Goal: Communication & Community: Answer question/provide support

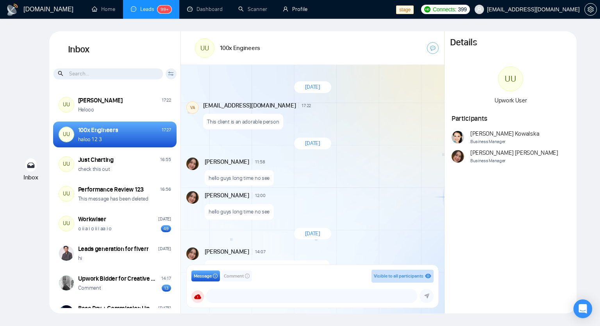
click at [306, 12] on link "Profile" at bounding box center [295, 9] width 25 height 7
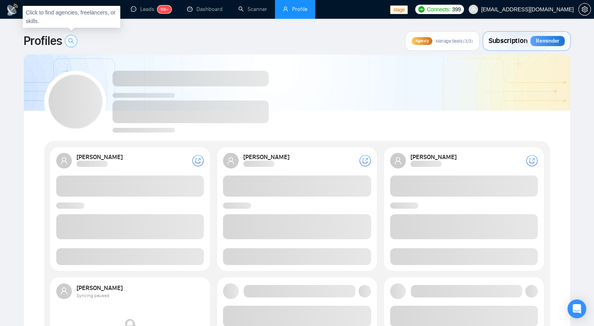
click at [74, 41] on icon "search" at bounding box center [71, 41] width 6 height 6
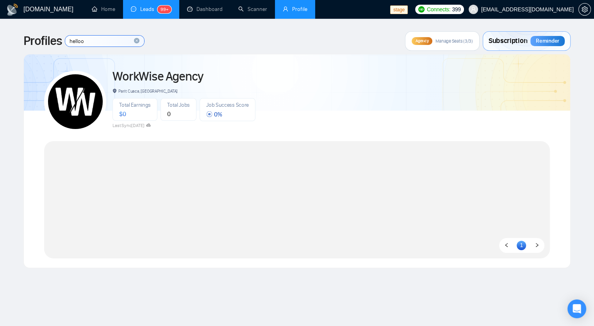
type input "helloo"
click at [168, 13] on sup "99+" at bounding box center [164, 9] width 14 height 8
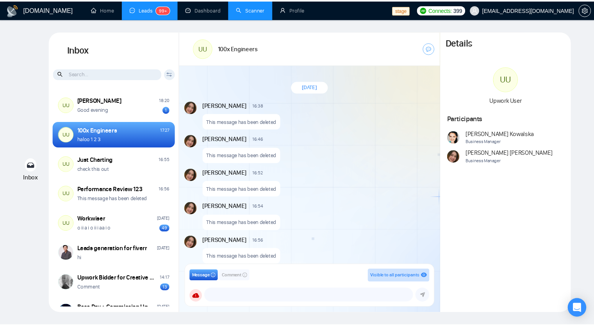
scroll to position [1310, 0]
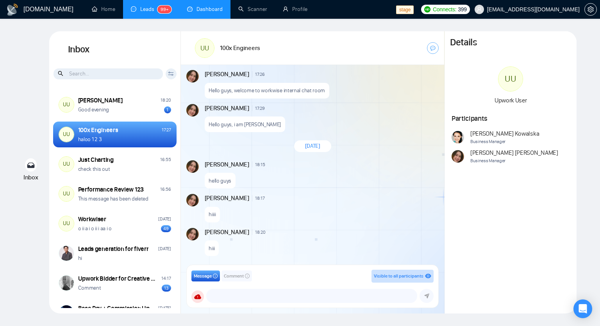
click at [214, 10] on link "Dashboard" at bounding box center [205, 9] width 36 height 7
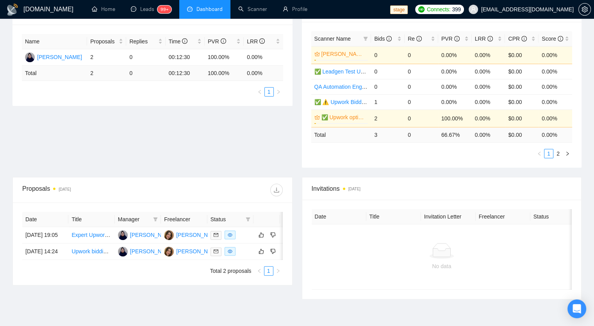
scroll to position [170, 0]
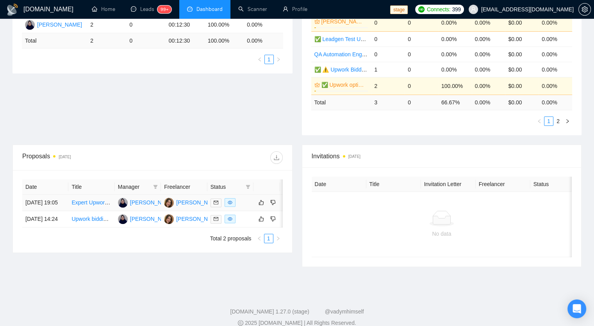
click at [98, 201] on link "Expert Upwork Bidder | Specialized in .NET, Cloud, and Site Reliability Enginee…" at bounding box center [190, 202] width 238 height 6
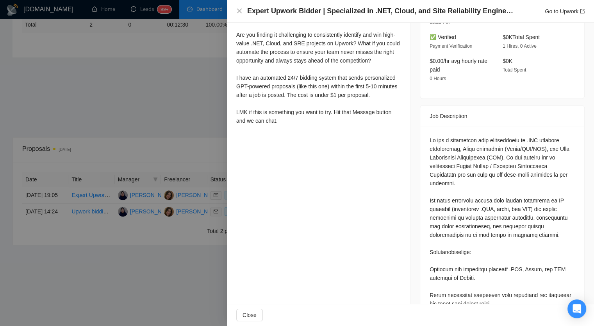
scroll to position [234, 0]
click at [201, 76] on div at bounding box center [297, 163] width 594 height 326
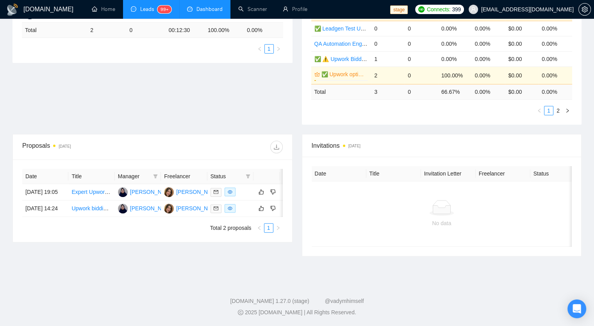
click at [147, 7] on link "Leads 99+" at bounding box center [151, 9] width 41 height 7
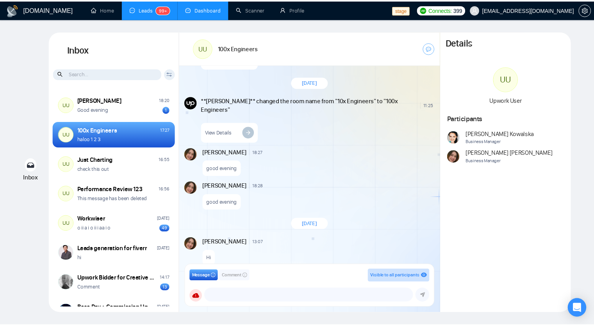
scroll to position [1460, 0]
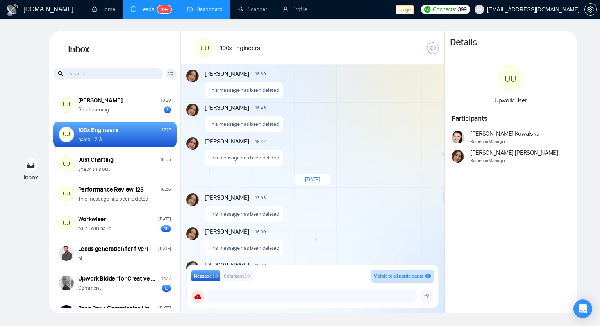
click at [211, 10] on link "Dashboard" at bounding box center [205, 9] width 36 height 7
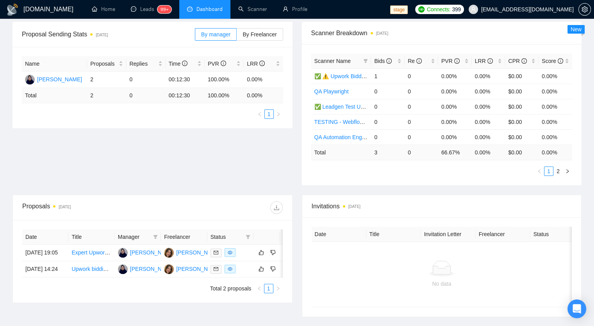
scroll to position [129, 0]
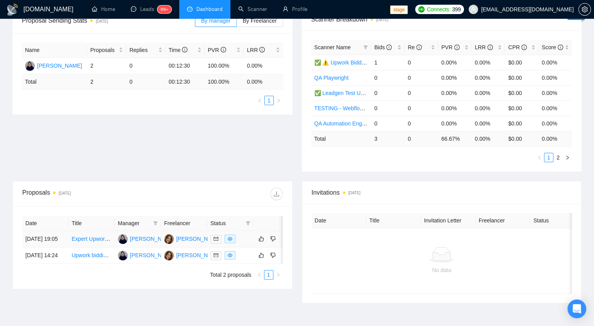
click at [93, 247] on td "Expert Upwork Bidder | Specialized in .NET, Cloud, and Site Reliability Enginee…" at bounding box center [91, 239] width 46 height 16
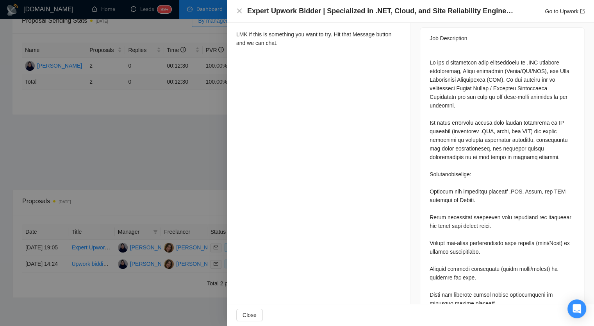
scroll to position [312, 0]
click at [197, 113] on div at bounding box center [297, 163] width 594 height 326
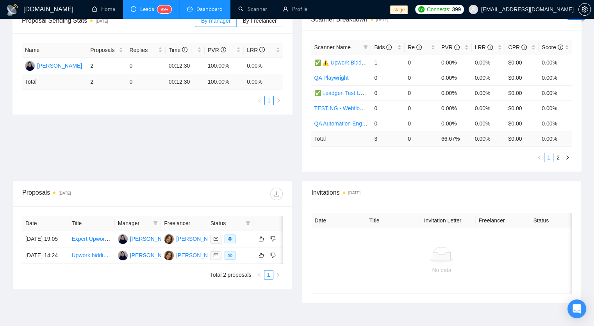
click at [155, 12] on link "Leads 99+" at bounding box center [151, 9] width 41 height 7
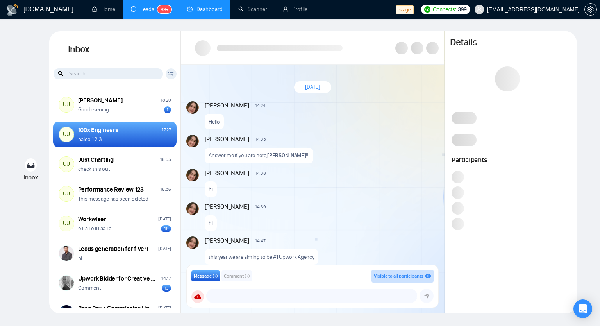
scroll to position [195, 0]
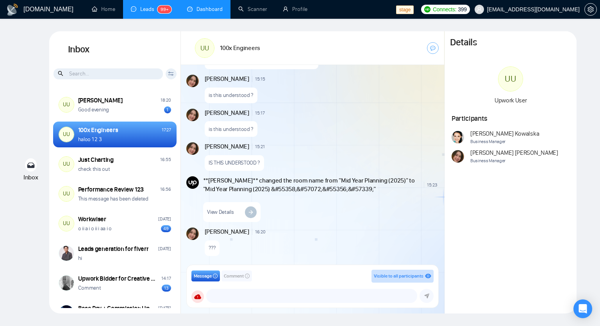
click at [110, 72] on input at bounding box center [107, 73] width 109 height 11
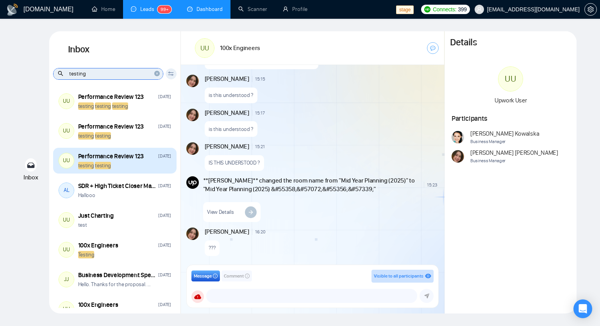
scroll to position [0, 0]
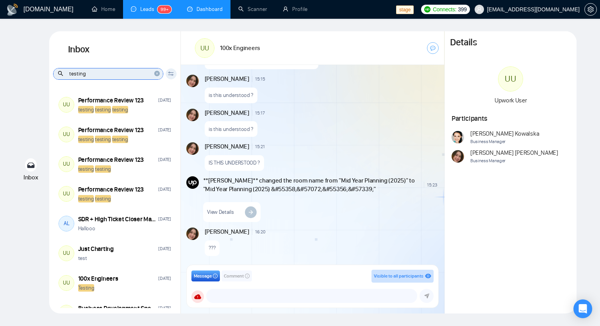
type input "testing"
click at [157, 77] on span "close-circle" at bounding box center [157, 73] width 6 height 8
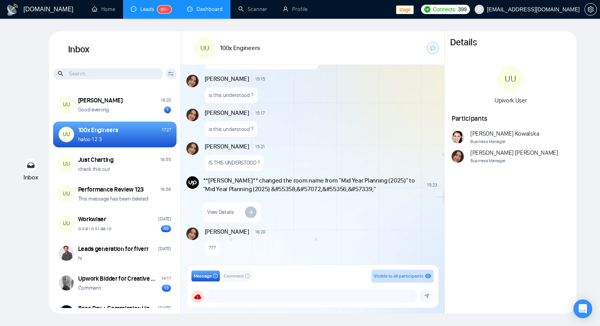
click at [167, 75] on div "Client Reset Date Reset Reset Apply" at bounding box center [170, 73] width 11 height 11
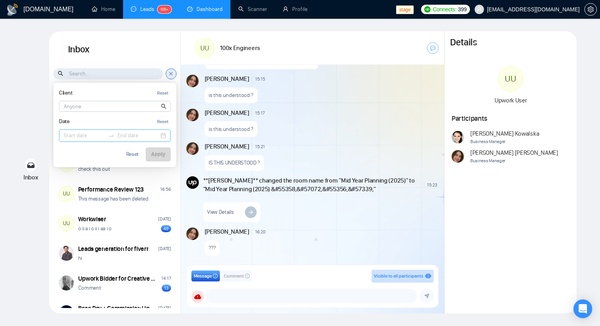
click at [84, 137] on input at bounding box center [84, 135] width 41 height 9
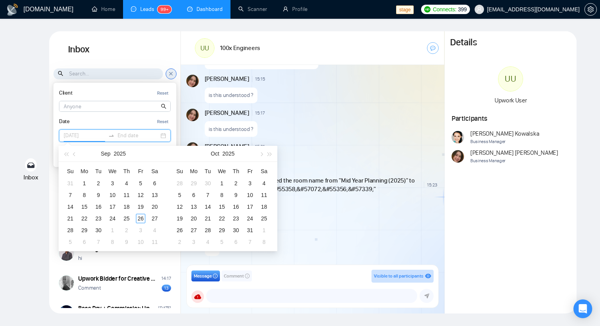
type input "[DATE]"
click at [75, 157] on button "button" at bounding box center [74, 154] width 9 height 16
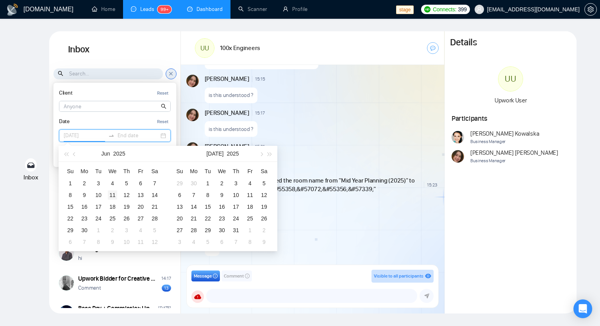
type input "[DATE]"
click at [114, 192] on div "11" at bounding box center [112, 194] width 9 height 9
click at [87, 131] on input "[DATE]" at bounding box center [84, 135] width 41 height 9
click at [33, 118] on div "Inbox Inbox Client Reset Date Reset Reset Apply UU [PERSON_NAME] 18:20 Good eve…" at bounding box center [299, 172] width 575 height 282
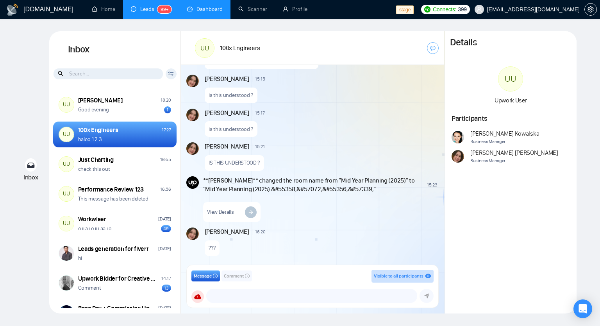
click at [173, 72] on icon at bounding box center [170, 72] width 5 height 2
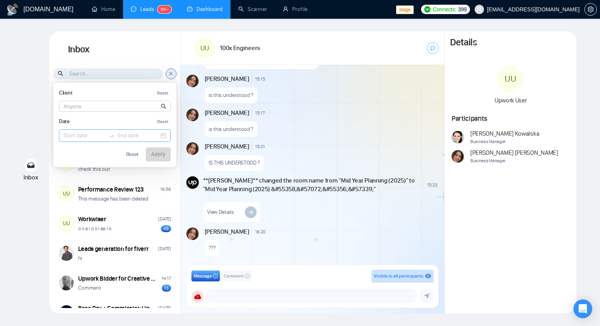
click at [92, 132] on input at bounding box center [84, 135] width 41 height 9
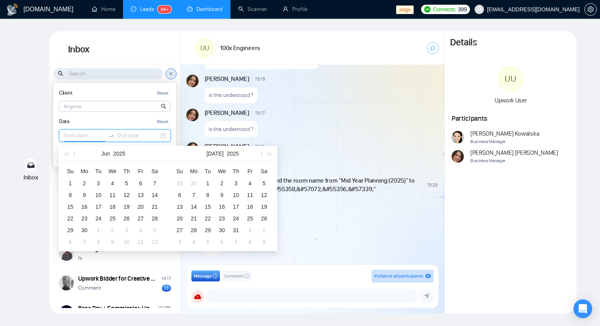
click at [44, 111] on div "Inbox Inbox Client Reset Date Reset Reset Apply UU [PERSON_NAME] 18:20 Good eve…" at bounding box center [299, 172] width 575 height 282
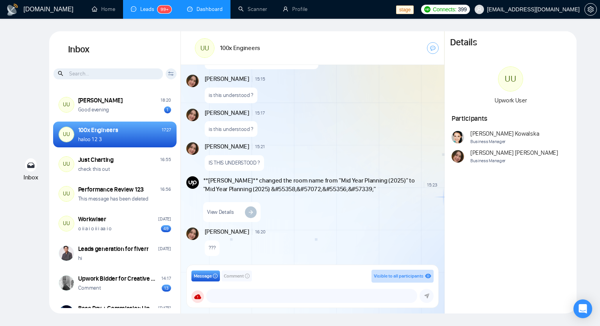
click at [88, 76] on input at bounding box center [107, 73] width 109 height 11
click at [97, 72] on input at bounding box center [107, 73] width 109 height 11
click at [169, 76] on div "Client Reset Date Reset Reset Apply" at bounding box center [170, 73] width 11 height 11
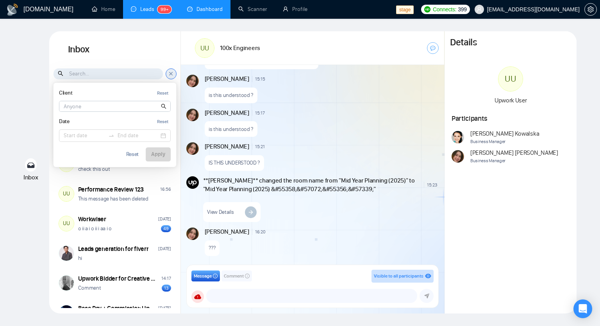
drag, startPoint x: 89, startPoint y: 106, endPoint x: 77, endPoint y: 99, distance: 13.9
click at [89, 106] on input at bounding box center [114, 106] width 111 height 10
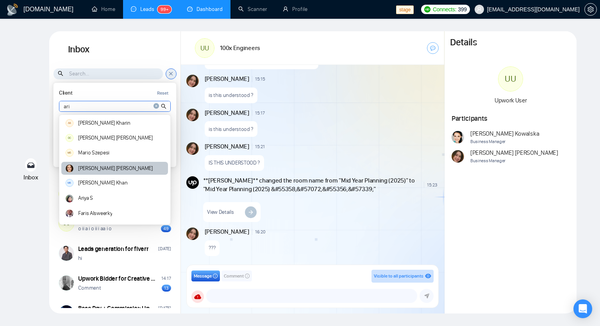
type input "[PERSON_NAME]"
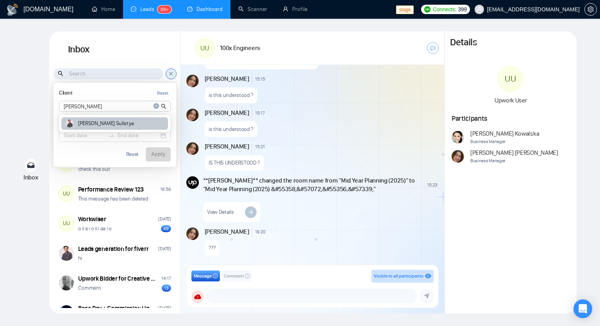
click at [106, 125] on div "[PERSON_NAME]" at bounding box center [114, 123] width 107 height 13
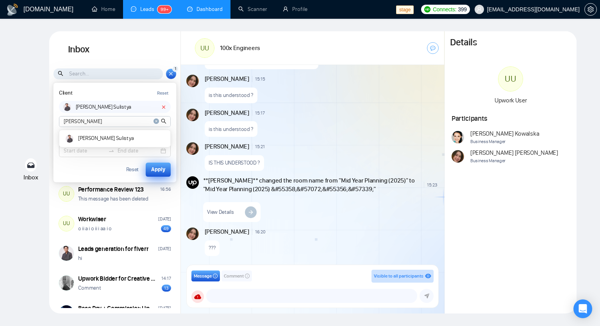
click at [164, 166] on div "Apply" at bounding box center [158, 169] width 14 height 9
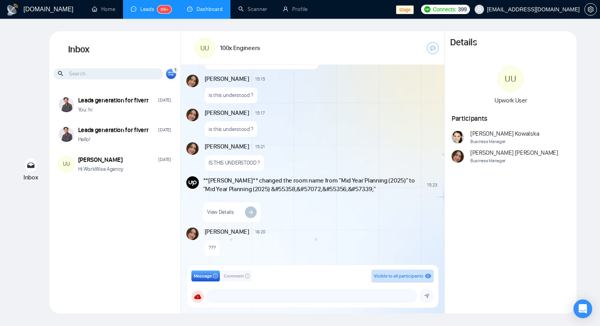
click at [121, 112] on div "You: hi" at bounding box center [124, 109] width 93 height 7
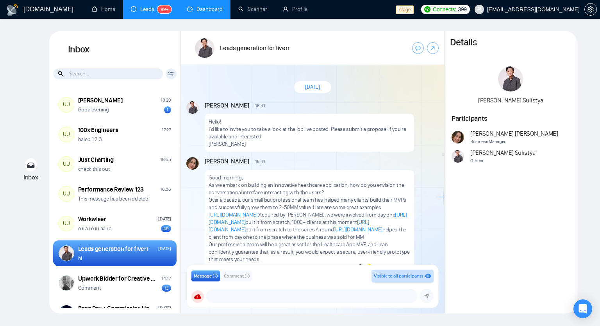
scroll to position [131, 0]
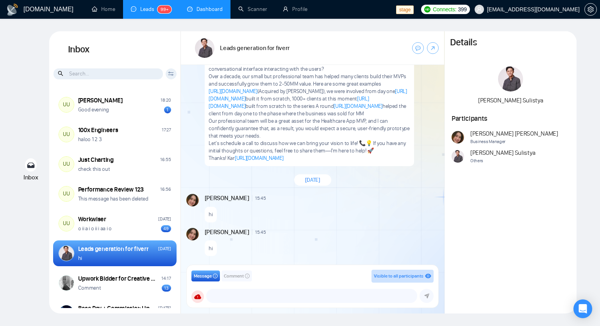
click at [170, 71] on icon at bounding box center [171, 73] width 6 height 4
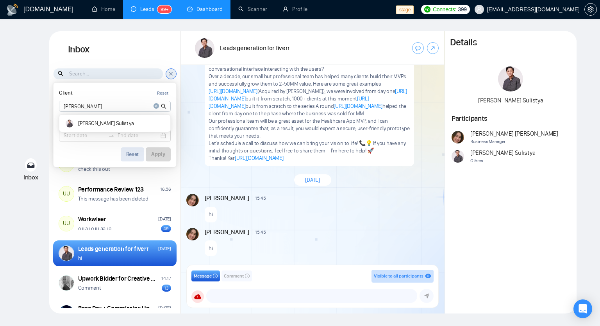
click at [137, 157] on button "Reset" at bounding box center [133, 154] width 24 height 14
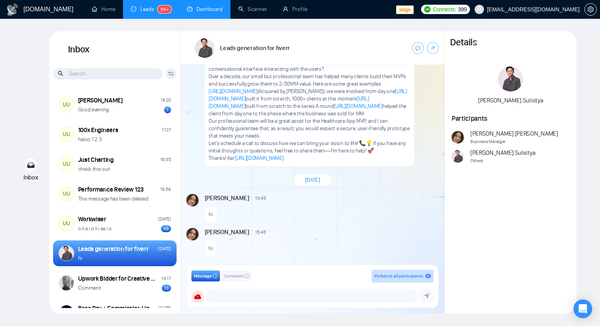
scroll to position [131, 0]
click at [237, 274] on span "Comment" at bounding box center [234, 275] width 20 height 7
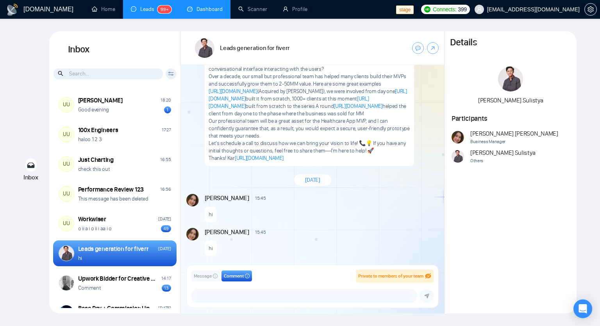
click at [209, 278] on span "Message" at bounding box center [203, 275] width 18 height 7
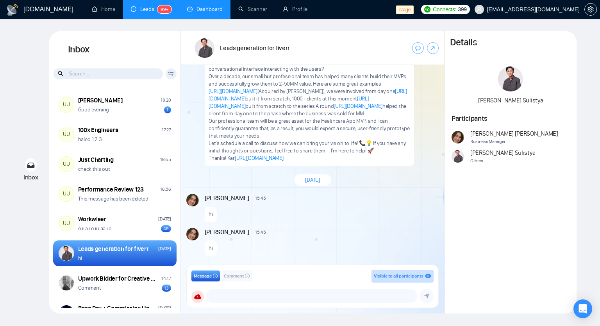
click at [228, 274] on span "Comment" at bounding box center [234, 275] width 20 height 7
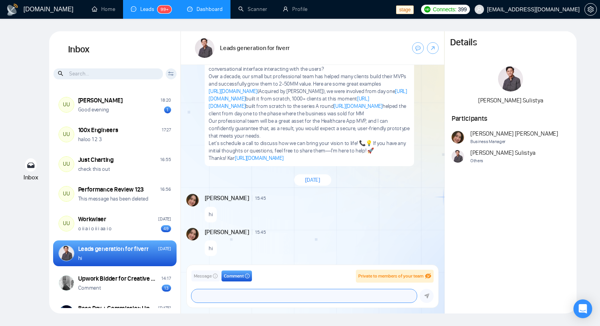
click at [234, 295] on textarea at bounding box center [303, 295] width 225 height 13
type textarea "Hi [PERSON_NAME]"
click at [424, 295] on icon "submit" at bounding box center [426, 295] width 5 height 5
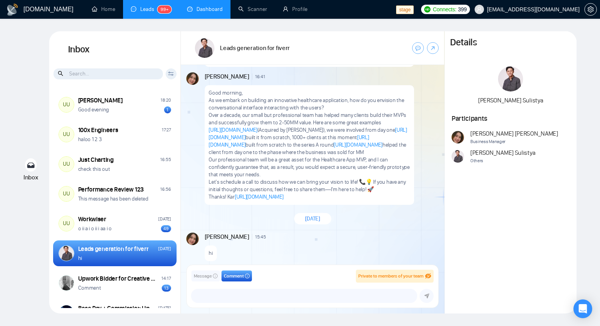
scroll to position [0, 0]
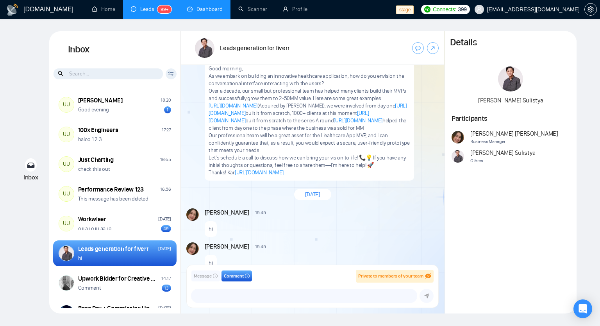
click at [370, 197] on div "[DATE]" at bounding box center [312, 194] width 263 height 23
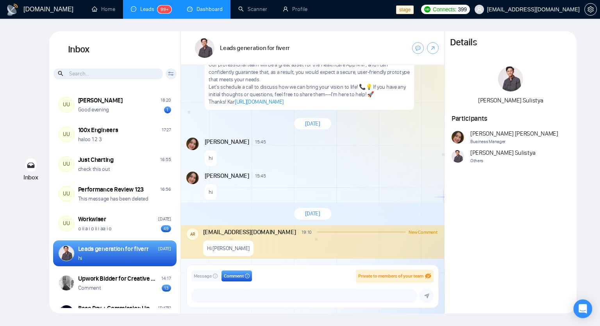
scroll to position [187, 0]
click at [209, 272] on span "Message" at bounding box center [203, 275] width 18 height 7
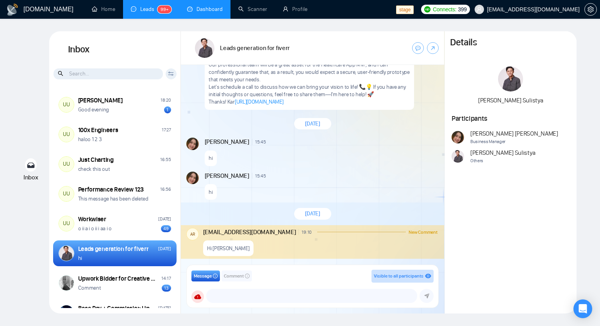
drag, startPoint x: 227, startPoint y: 278, endPoint x: 222, endPoint y: 278, distance: 5.5
click at [228, 278] on div "Message Comment Visible to all participants GigRadar Business Manager [PERSON_N…" at bounding box center [312, 285] width 242 height 33
click at [251, 274] on button "Comment" at bounding box center [236, 275] width 30 height 11
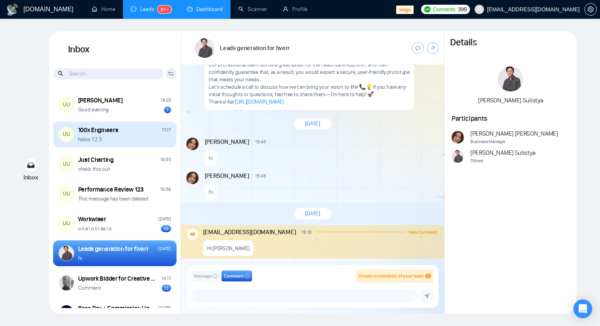
click at [127, 132] on div "100x Engineers 17:27" at bounding box center [124, 130] width 93 height 9
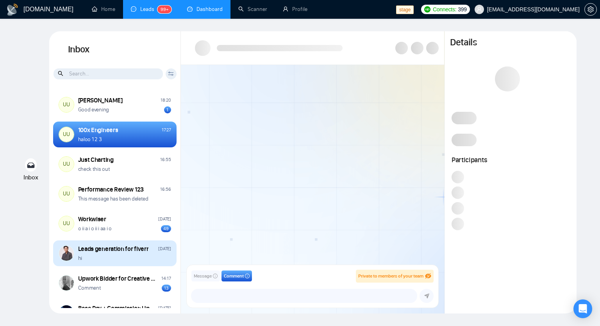
click at [129, 253] on div "Leads generation for fiverr [DATE] hi" at bounding box center [124, 253] width 93 height 18
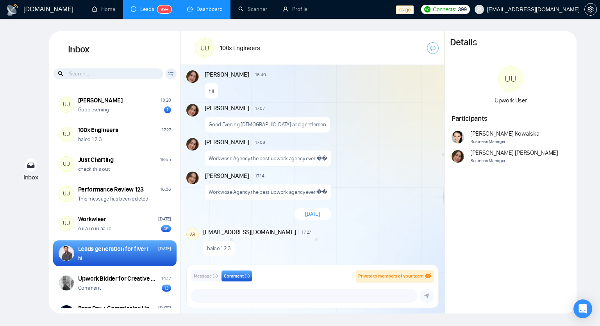
scroll to position [649, 0]
click at [544, 9] on span "[EMAIL_ADDRESS][DOMAIN_NAME]" at bounding box center [533, 9] width 93 height 0
click at [534, 13] on span "[EMAIL_ADDRESS][DOMAIN_NAME]" at bounding box center [527, 9] width 114 height 25
